Goal: Task Accomplishment & Management: Use online tool/utility

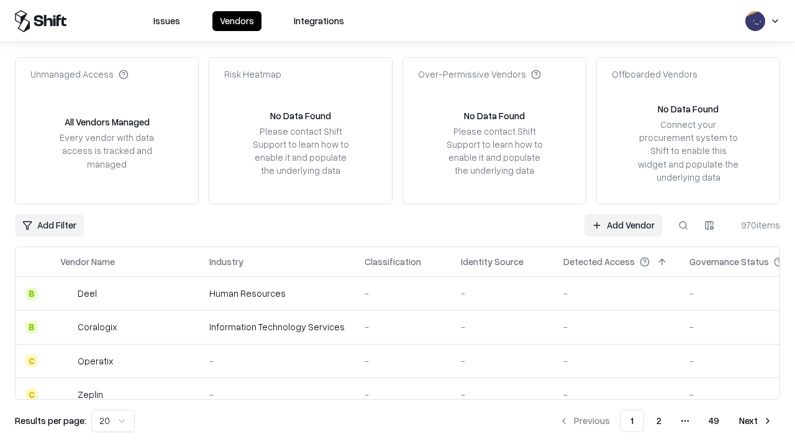
click at [623, 225] on link "Add Vendor" at bounding box center [623, 225] width 78 height 22
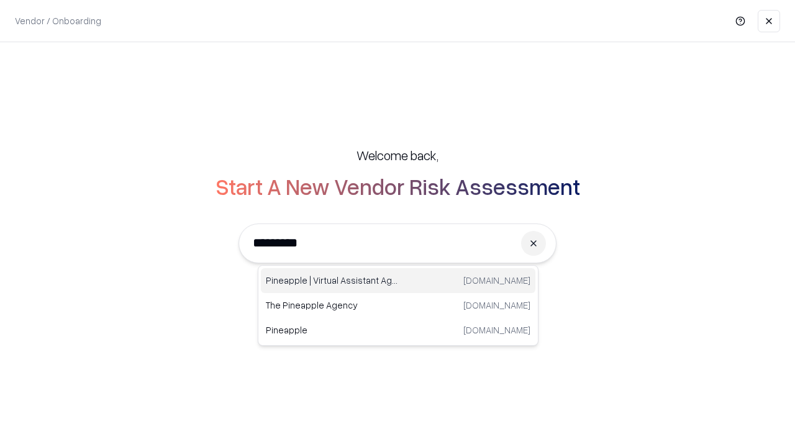
click at [398, 281] on div "Pineapple | Virtual Assistant Agency trypineapple.com" at bounding box center [398, 280] width 274 height 25
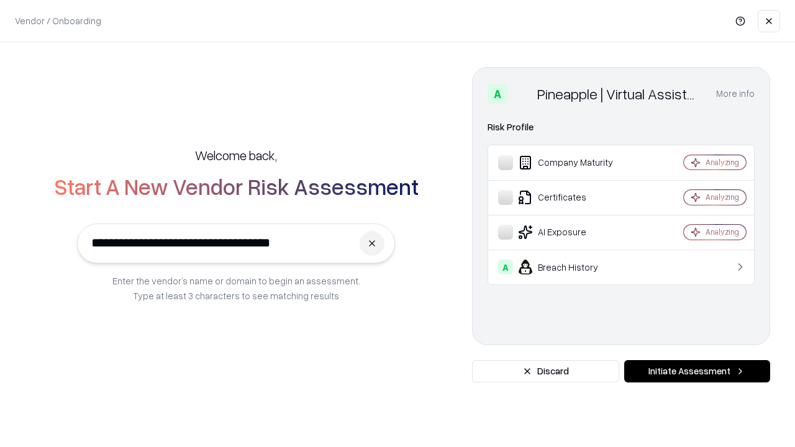
type input "**********"
click at [697, 371] on button "Initiate Assessment" at bounding box center [697, 371] width 146 height 22
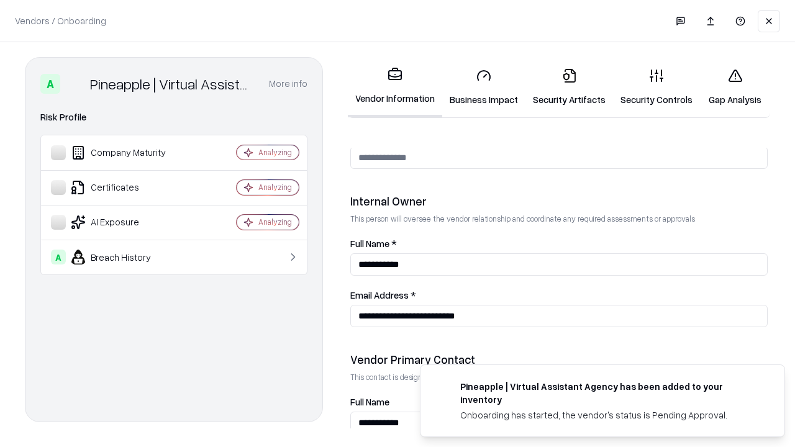
scroll to position [643, 0]
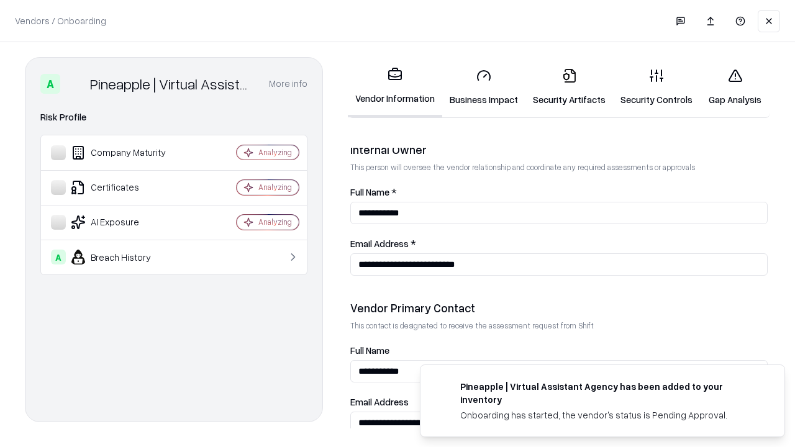
click at [569, 87] on link "Security Artifacts" at bounding box center [569, 87] width 88 height 58
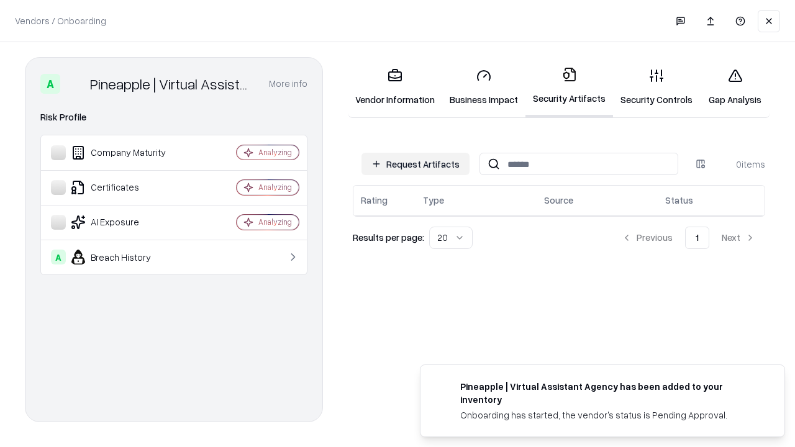
click at [415, 164] on button "Request Artifacts" at bounding box center [415, 164] width 108 height 22
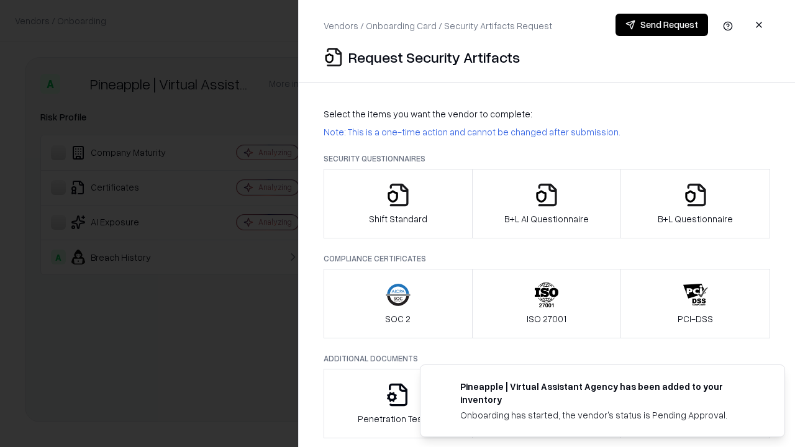
click at [695, 204] on icon "button" at bounding box center [695, 195] width 25 height 25
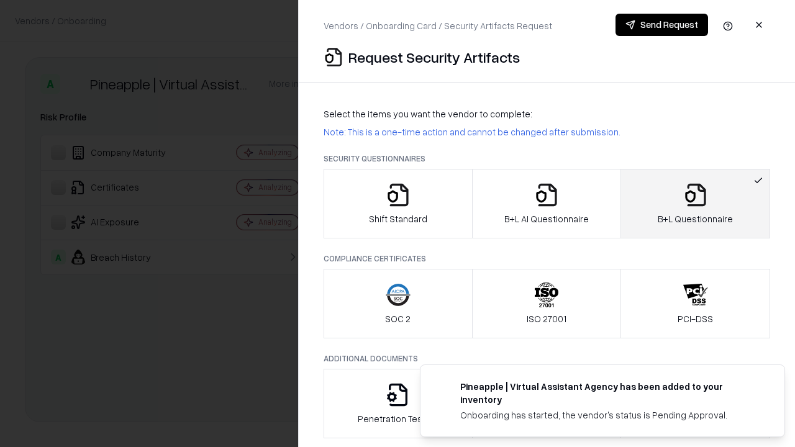
click at [546, 204] on icon "button" at bounding box center [546, 195] width 25 height 25
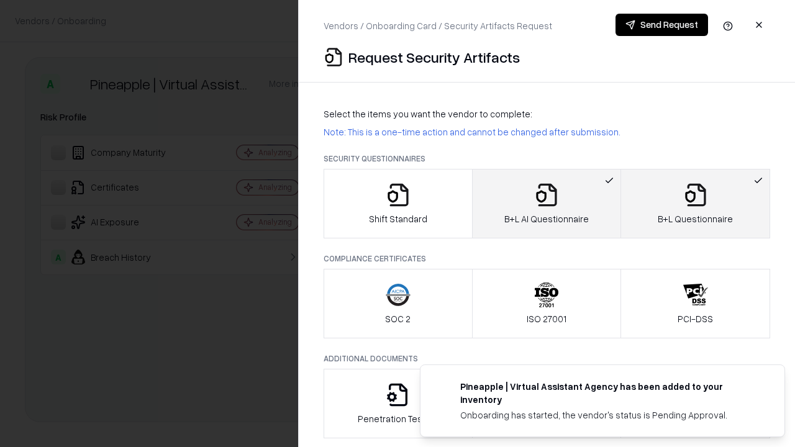
click at [661, 25] on button "Send Request" at bounding box center [661, 25] width 93 height 22
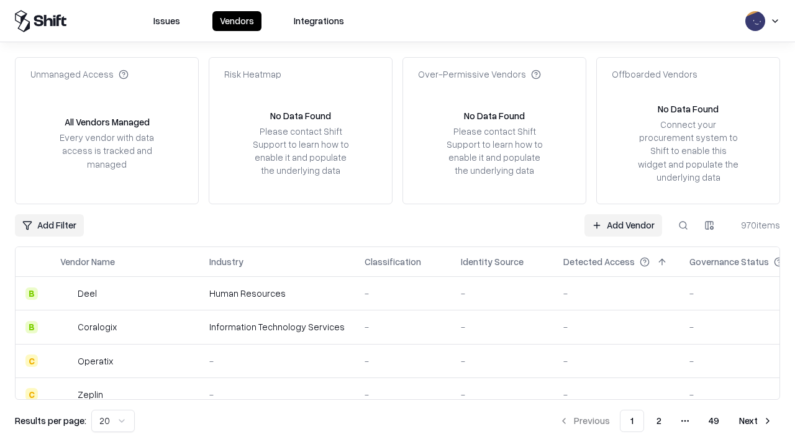
click at [683, 225] on button at bounding box center [683, 225] width 22 height 22
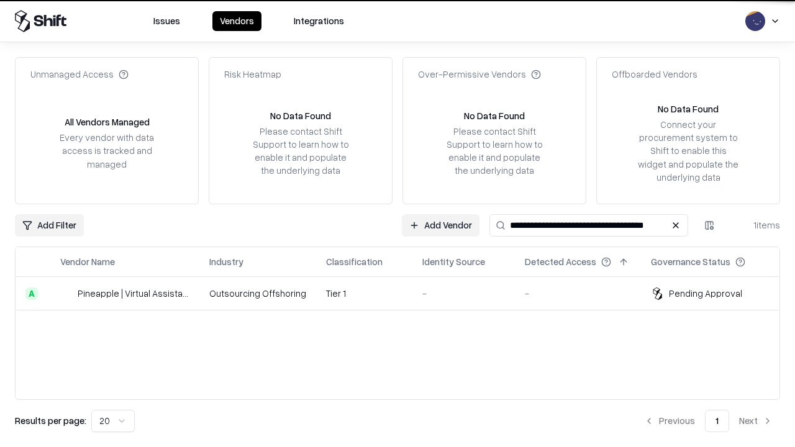
type input "**********"
click at [405, 293] on td "Tier 1" at bounding box center [364, 294] width 96 height 34
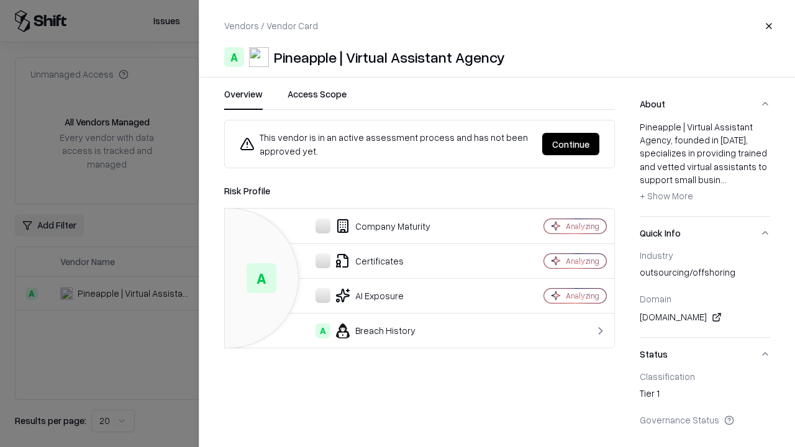
click at [571, 144] on button "Continue" at bounding box center [570, 144] width 57 height 22
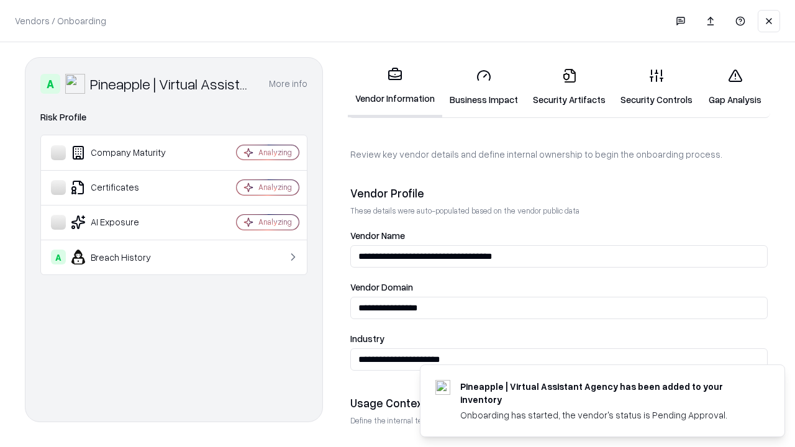
click at [569, 87] on link "Security Artifacts" at bounding box center [569, 87] width 88 height 58
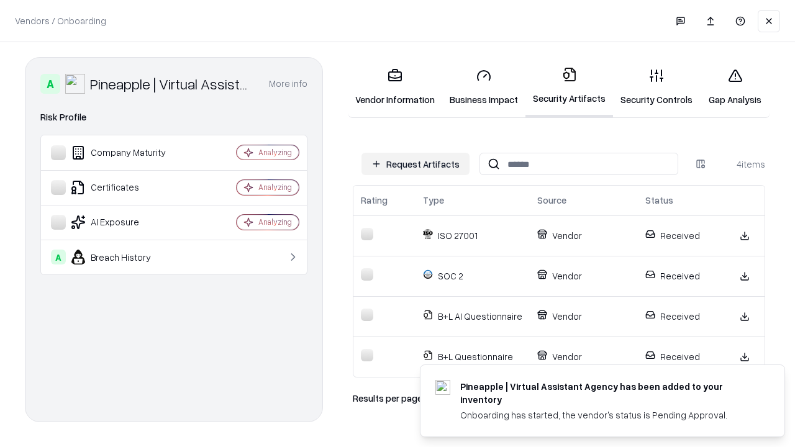
click at [735, 87] on link "Gap Analysis" at bounding box center [735, 87] width 70 height 58
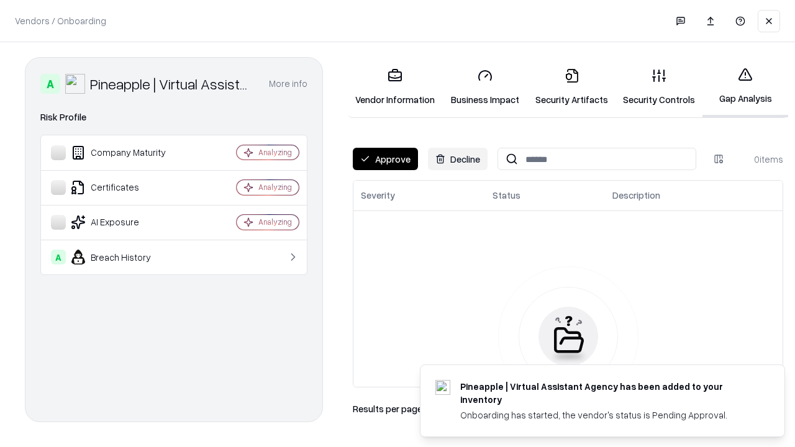
click at [385, 159] on button "Approve" at bounding box center [385, 159] width 65 height 22
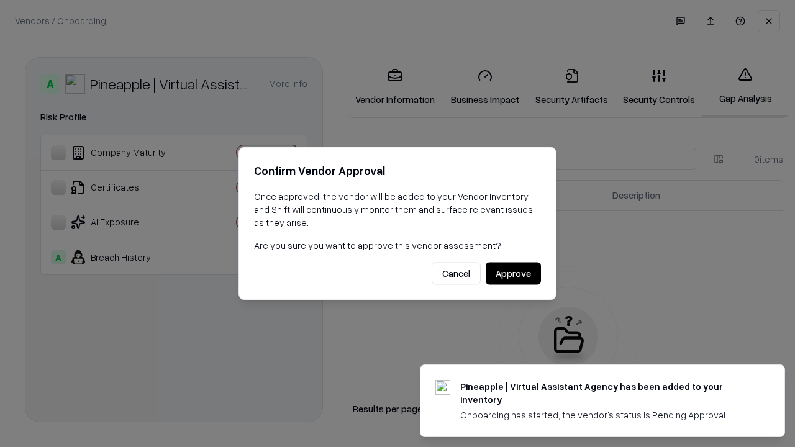
click at [513, 273] on button "Approve" at bounding box center [513, 274] width 55 height 22
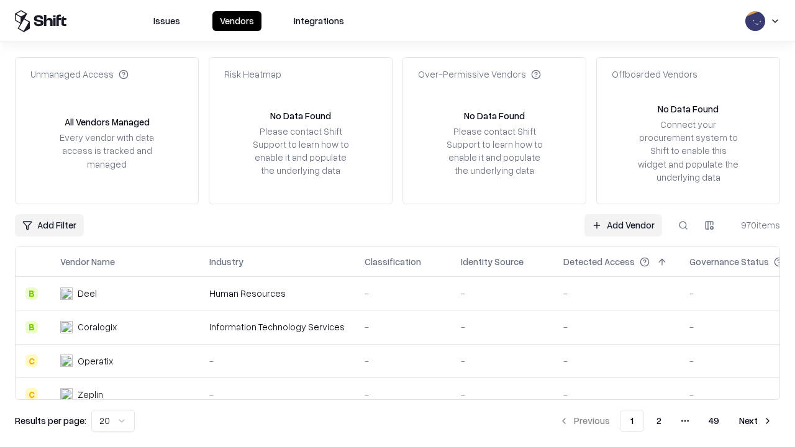
type input "**********"
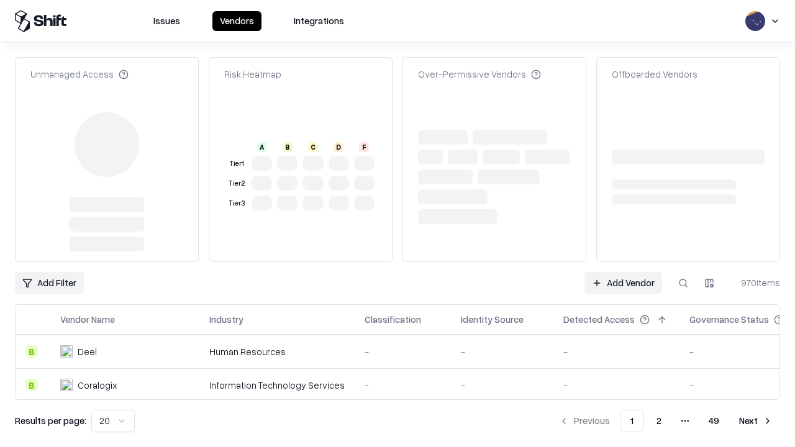
click at [623, 272] on link "Add Vendor" at bounding box center [623, 283] width 78 height 22
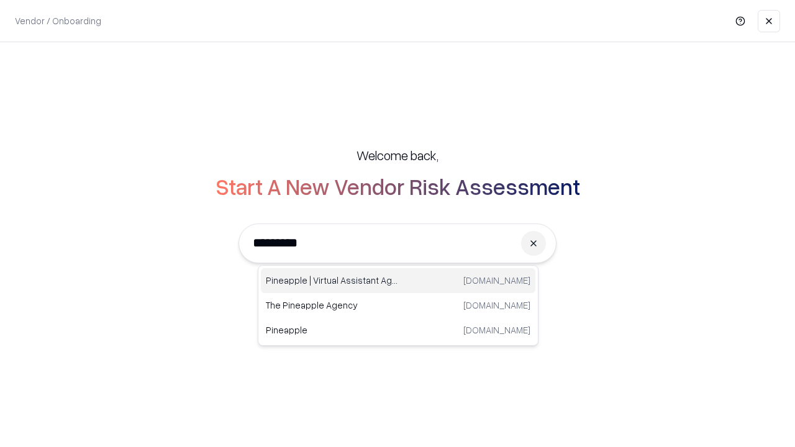
click at [398, 281] on div "Pineapple | Virtual Assistant Agency [DOMAIN_NAME]" at bounding box center [398, 280] width 274 height 25
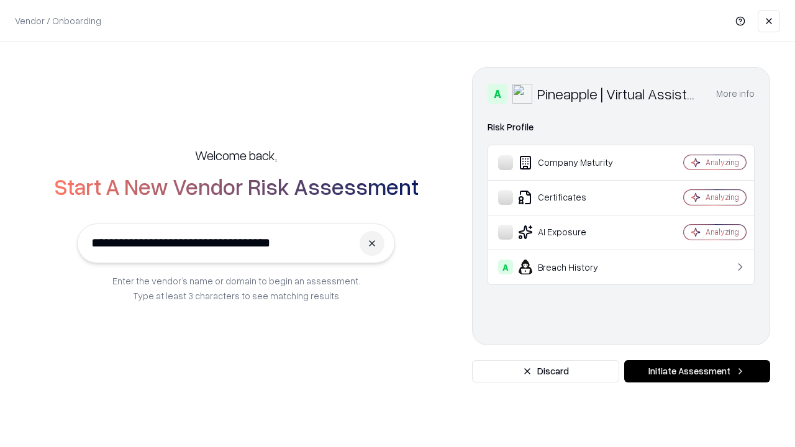
type input "**********"
click at [697, 371] on button "Initiate Assessment" at bounding box center [697, 371] width 146 height 22
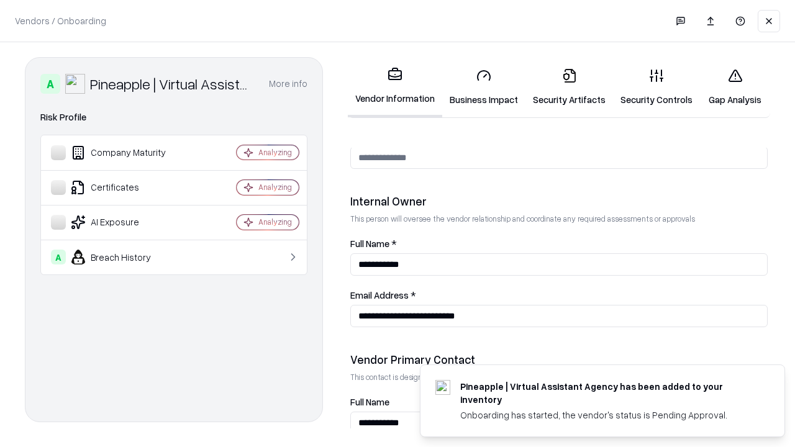
scroll to position [643, 0]
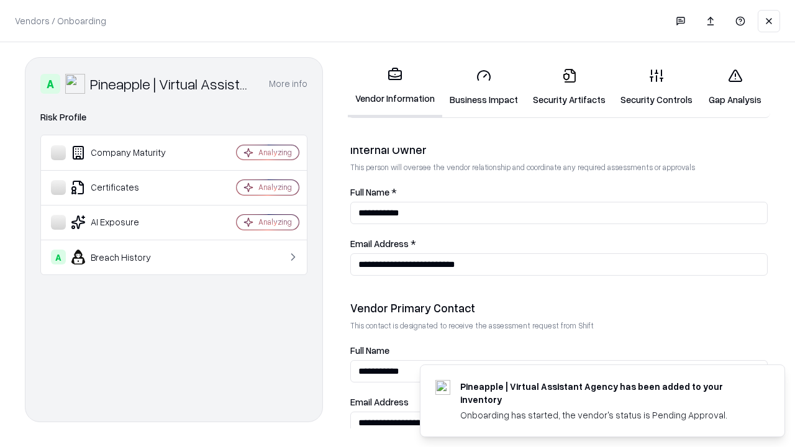
click at [735, 87] on link "Gap Analysis" at bounding box center [735, 87] width 70 height 58
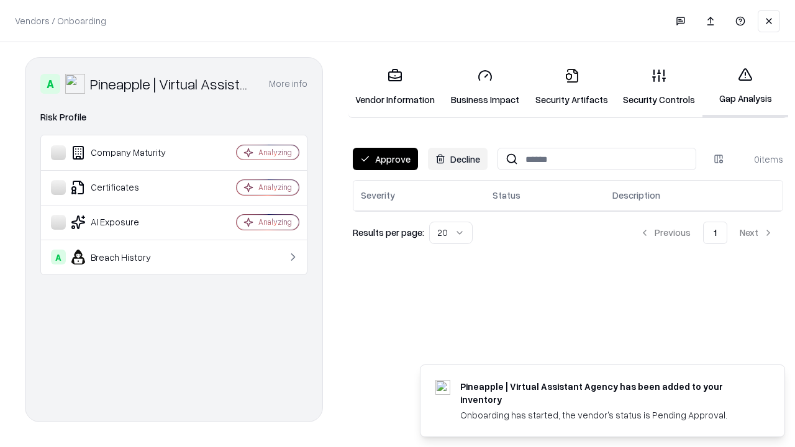
click at [385, 159] on button "Approve" at bounding box center [385, 159] width 65 height 22
